Goal: Task Accomplishment & Management: Use online tool/utility

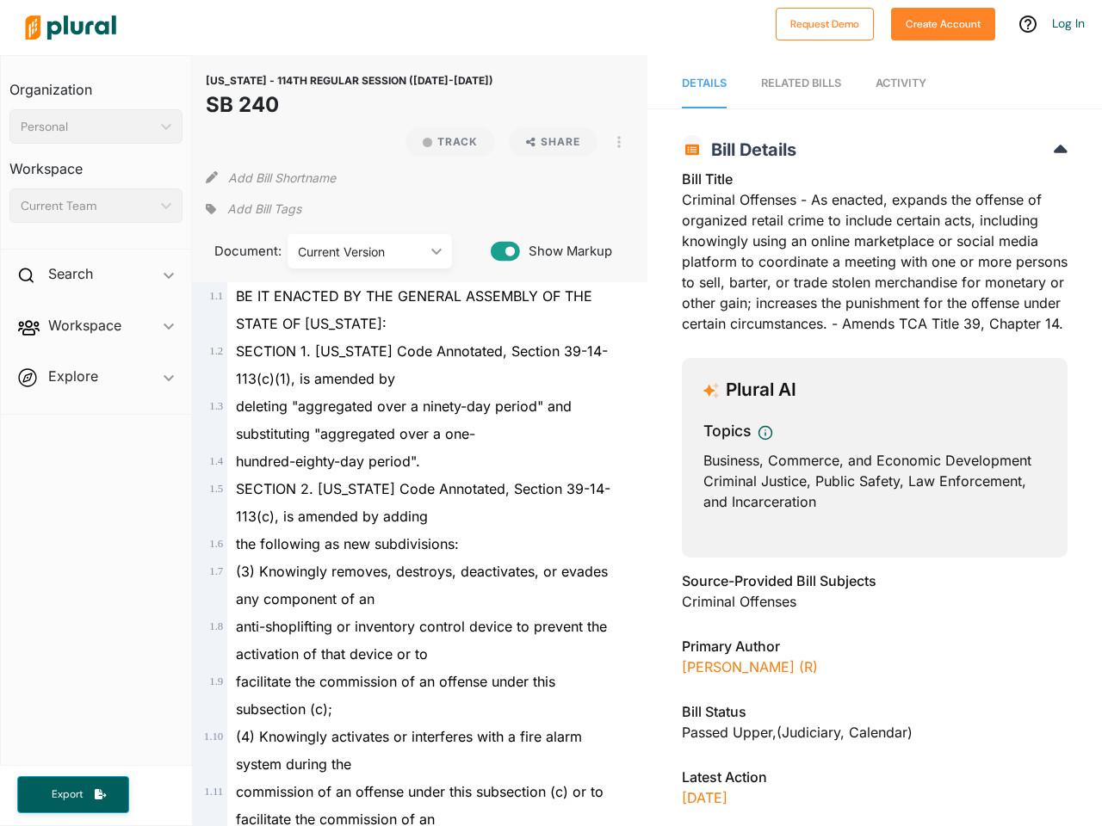
click at [96, 127] on div "Personal" at bounding box center [87, 127] width 133 height 18
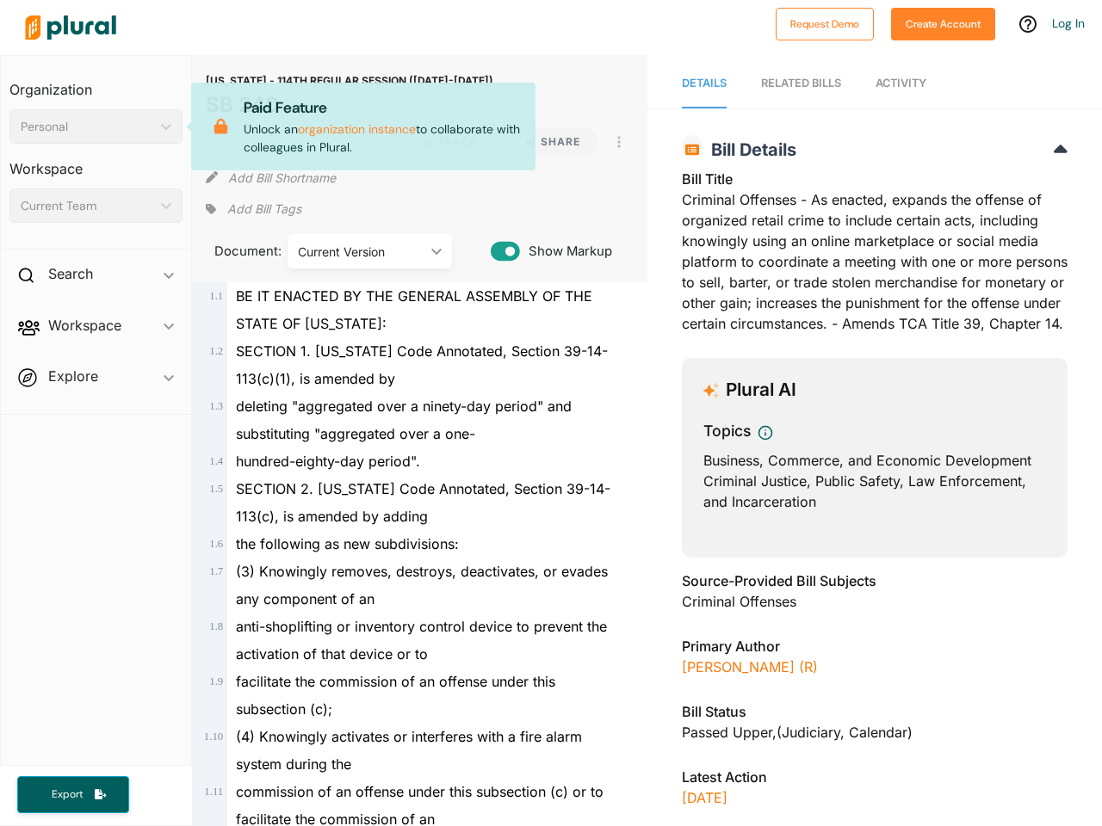
click at [96, 206] on div "Current Team" at bounding box center [87, 206] width 133 height 18
click at [96, 277] on div "Search ic_keyboard_arrow_down" at bounding box center [96, 277] width 190 height 46
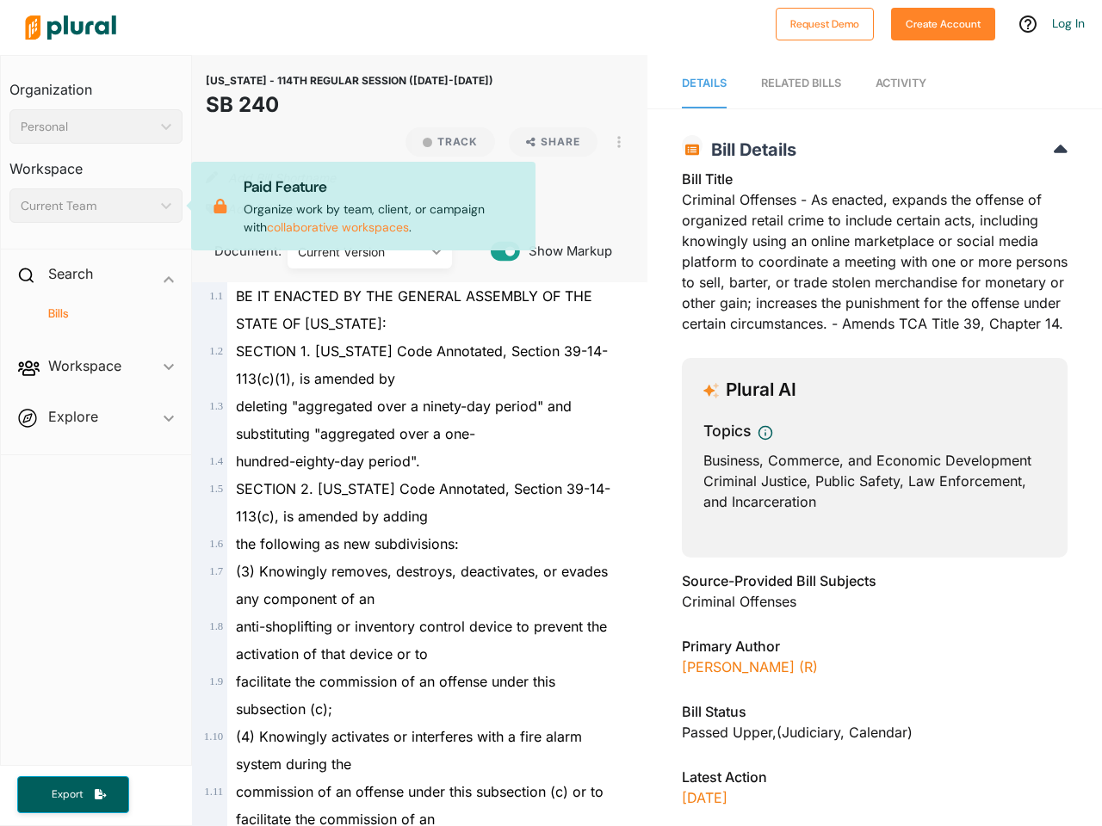
click at [96, 346] on span "Workspace ic_keyboard_arrow_down Members Bills Tags Saved Searches Activity" at bounding box center [96, 369] width 190 height 46
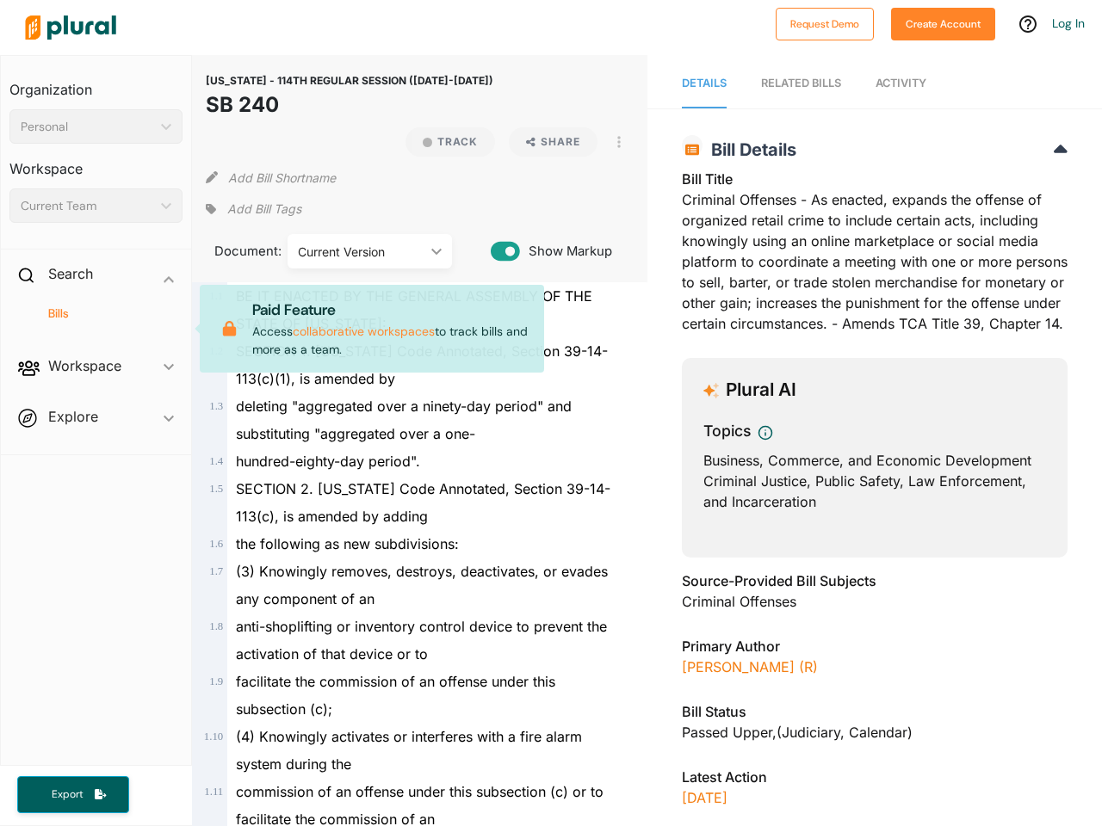
click at [96, 329] on div "Bills" at bounding box center [96, 321] width 190 height 40
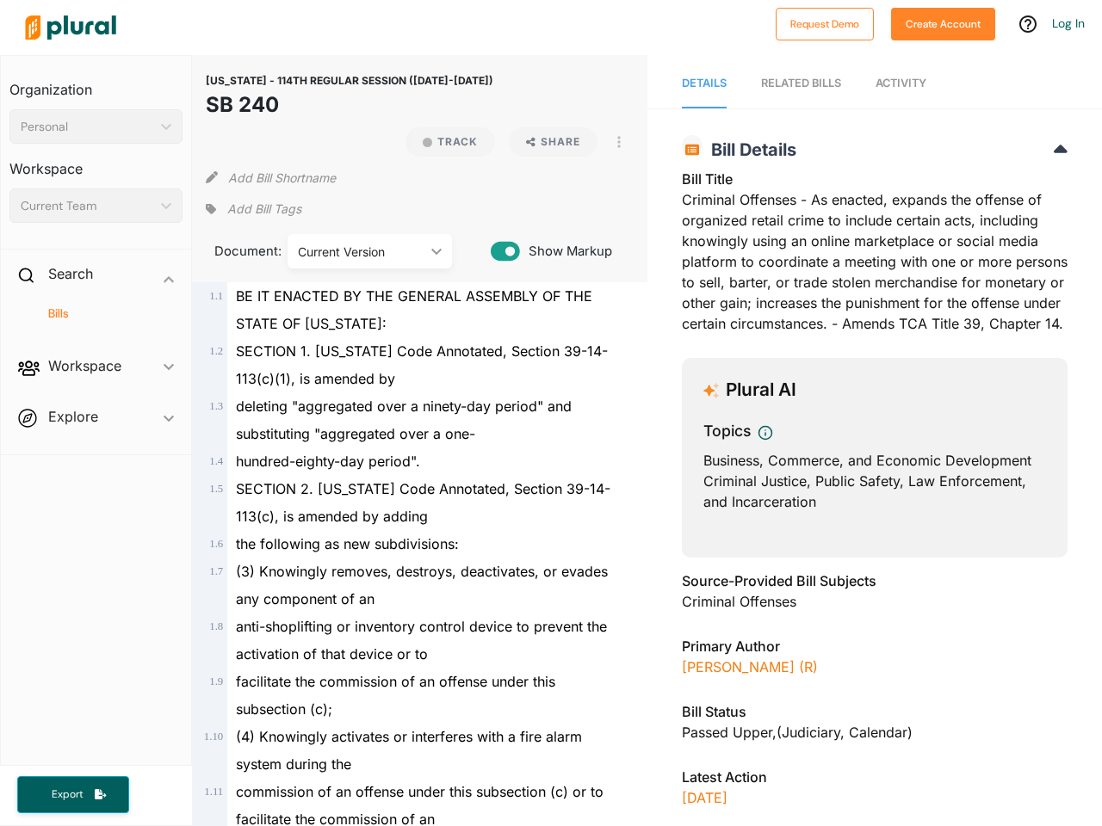
click at [96, 380] on span "Workspace ic_keyboard_arrow_down Members Bills Tags Saved Searches Activity" at bounding box center [96, 369] width 190 height 46
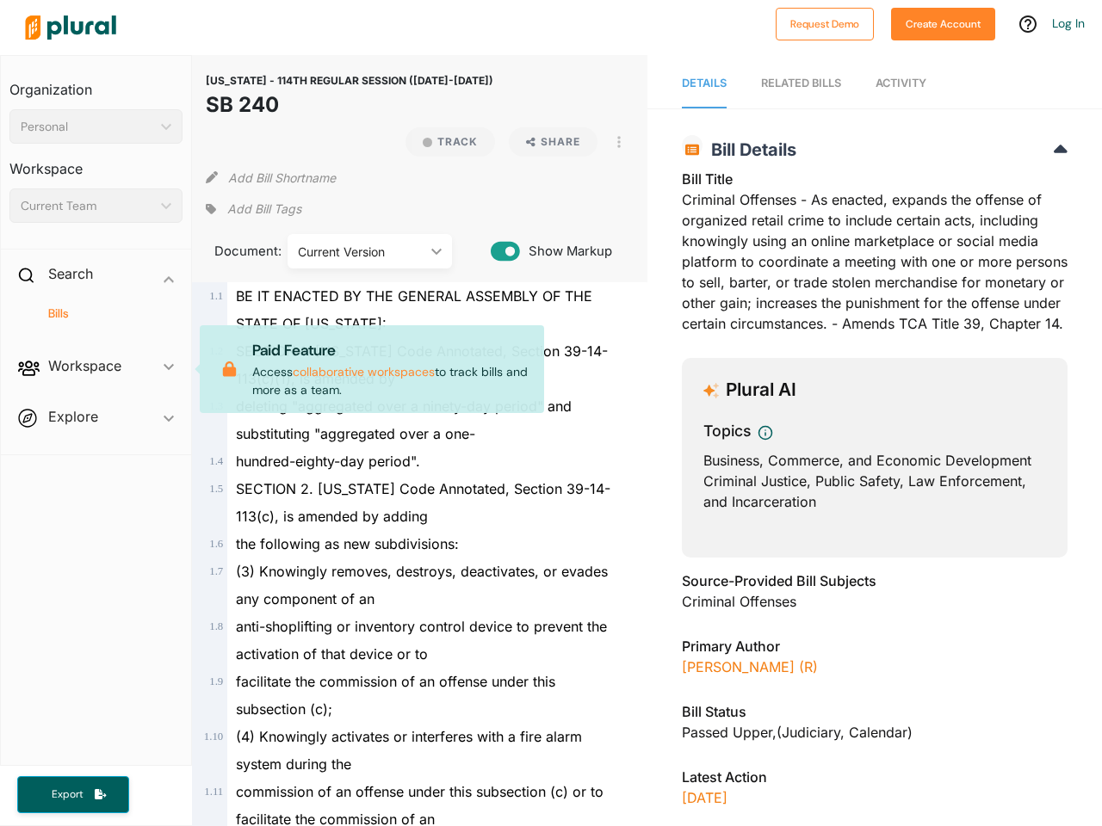
click at [96, 380] on span "Workspace ic_keyboard_arrow_down Members Bills Tags Saved Searches Activity Pai…" at bounding box center [96, 369] width 190 height 46
click at [73, 794] on span "Export" at bounding box center [67, 795] width 55 height 15
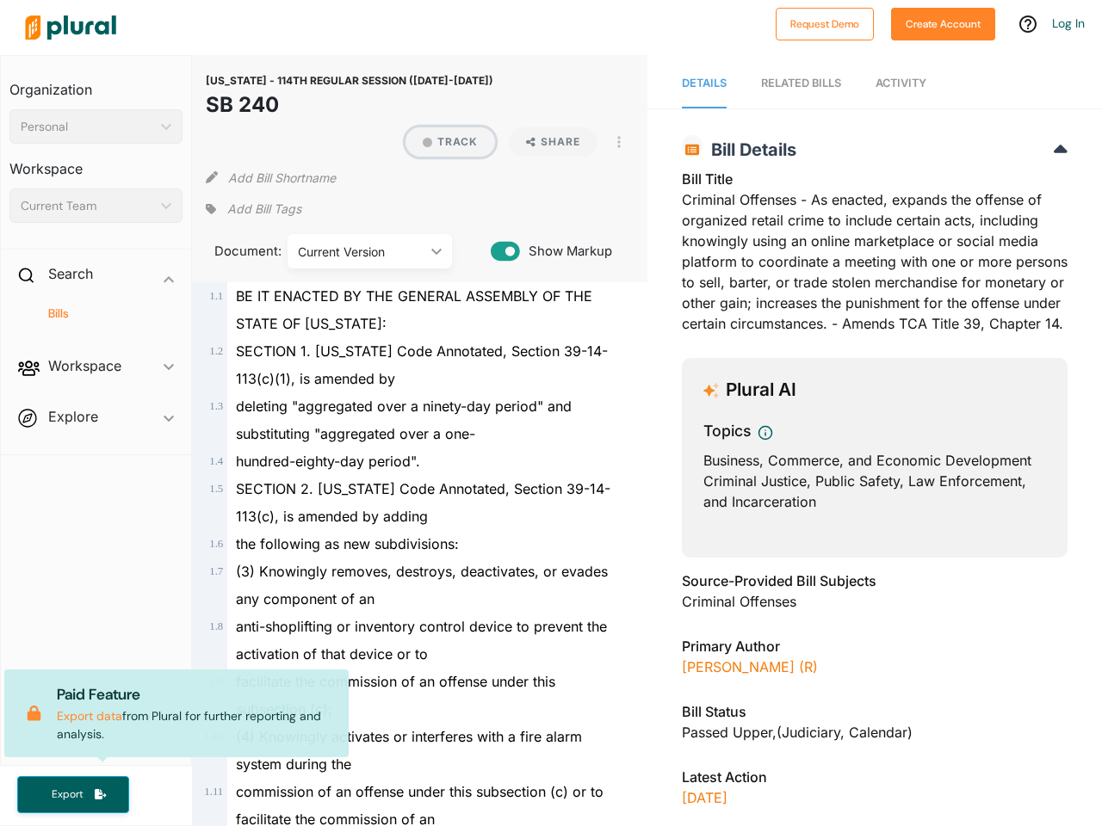
click at [442, 142] on button "Track" at bounding box center [450, 141] width 90 height 29
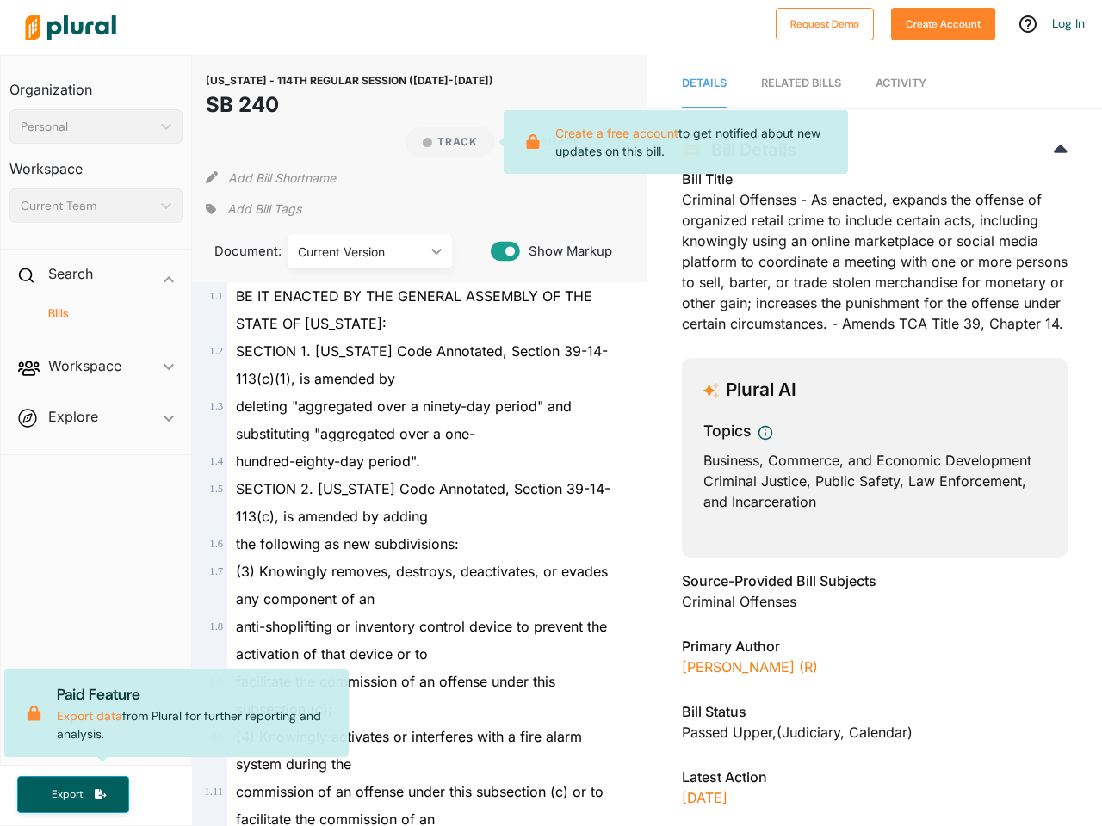
click at [546, 142] on icon at bounding box center [533, 141] width 32 height 15
